Goal: Find specific page/section: Find specific page/section

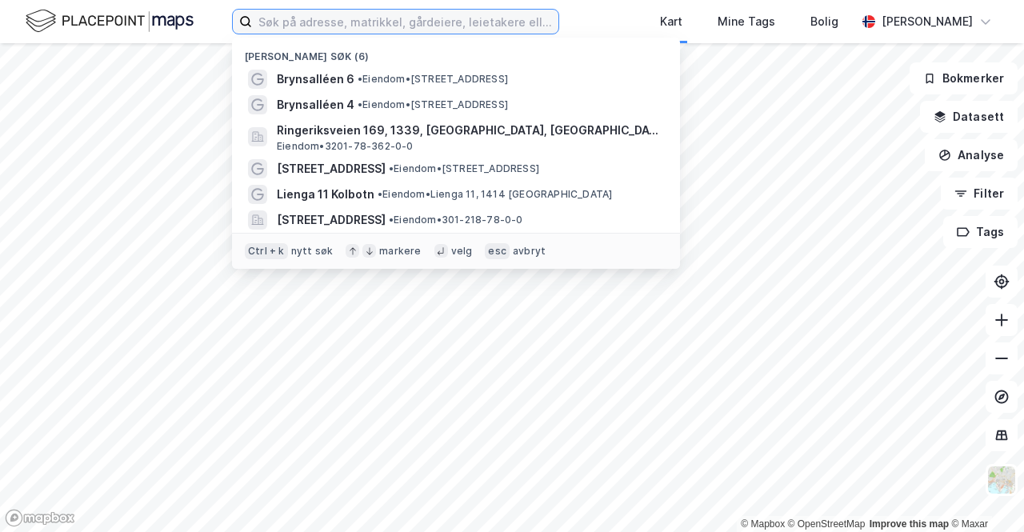
click at [330, 30] on input at bounding box center [405, 22] width 306 height 24
paste input "[STREET_ADDRESS]"
type input "[STREET_ADDRESS]"
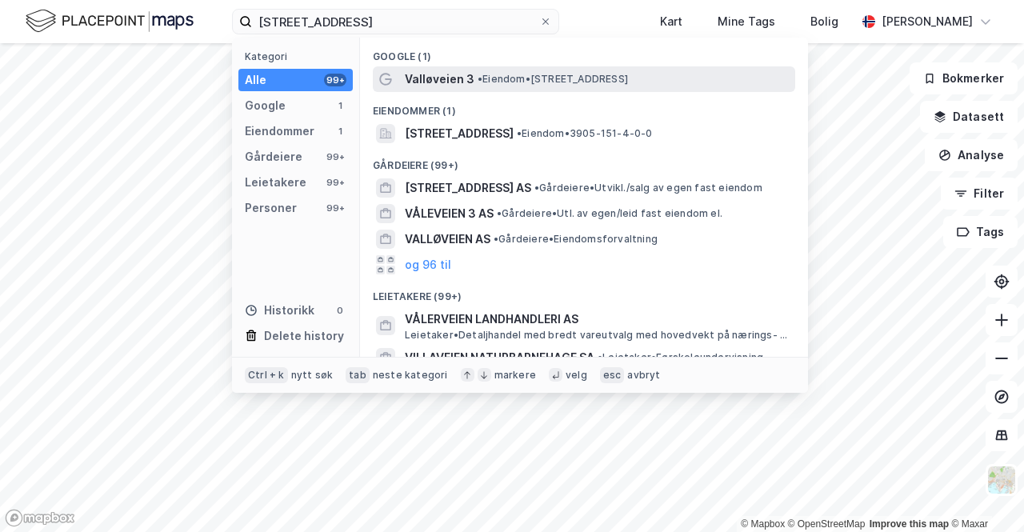
click at [506, 80] on span "• Eiendom • [STREET_ADDRESS]" at bounding box center [553, 79] width 150 height 13
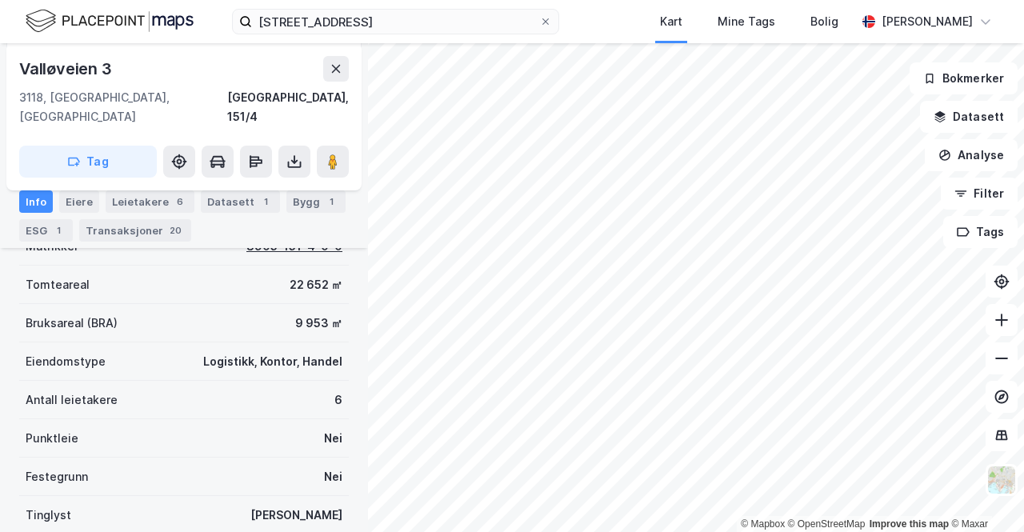
scroll to position [310, 0]
